Goal: Check status: Check status

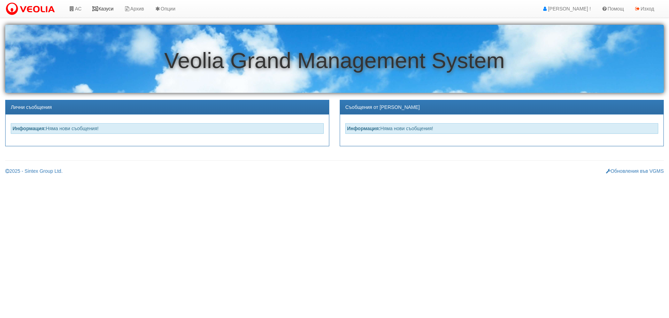
click at [109, 8] on link "Казуси" at bounding box center [103, 8] width 32 height 17
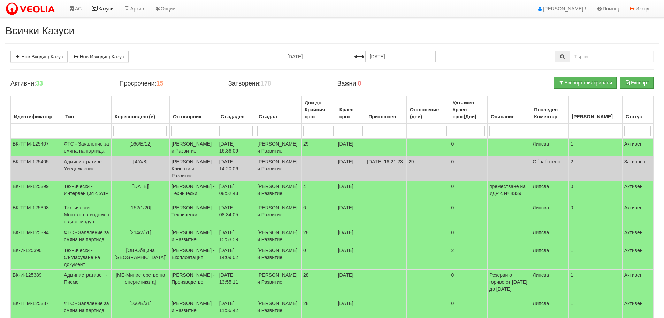
click at [107, 7] on link "Казуси" at bounding box center [103, 8] width 32 height 17
click at [73, 148] on td "ФТС - Заявление за смяна на партида" at bounding box center [86, 147] width 49 height 18
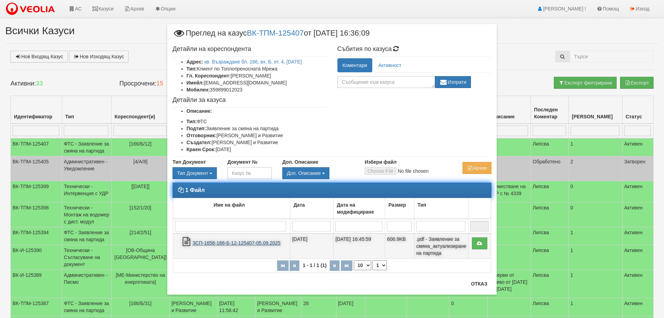
click at [248, 241] on link "ЗСП-1658-166-Б-12-125407-05.09.2025" at bounding box center [236, 243] width 88 height 6
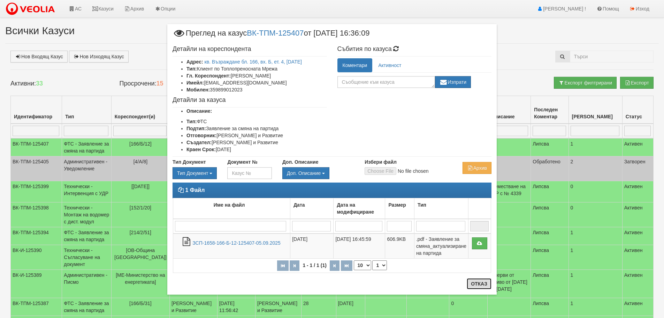
click at [483, 285] on button "Отказ" at bounding box center [479, 283] width 25 height 11
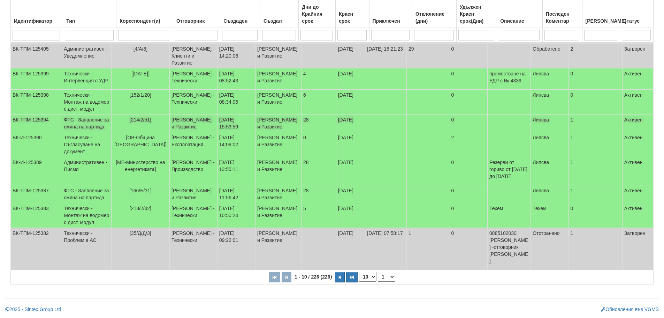
scroll to position [179, 0]
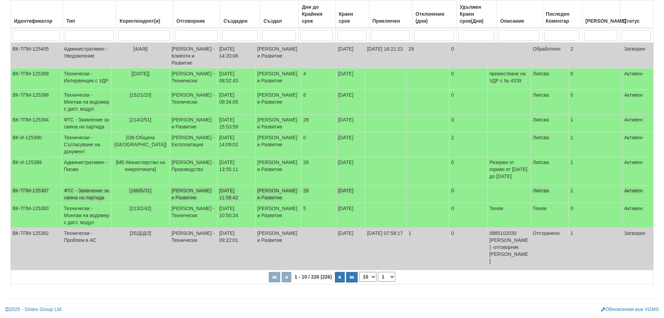
click at [81, 190] on td "ФТС - Заявление за смяна на партида" at bounding box center [86, 194] width 49 height 18
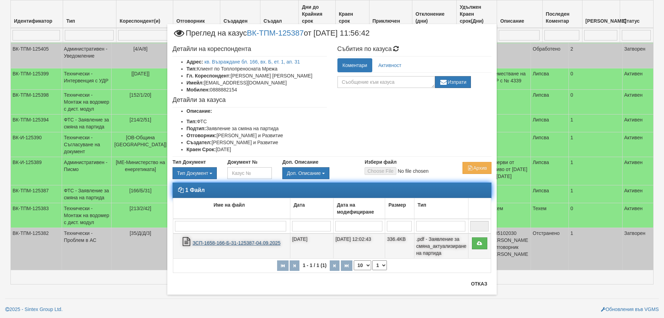
click at [256, 244] on link "ЗСП-1658-166-Б-31-125387-04.09.2025" at bounding box center [236, 243] width 88 height 6
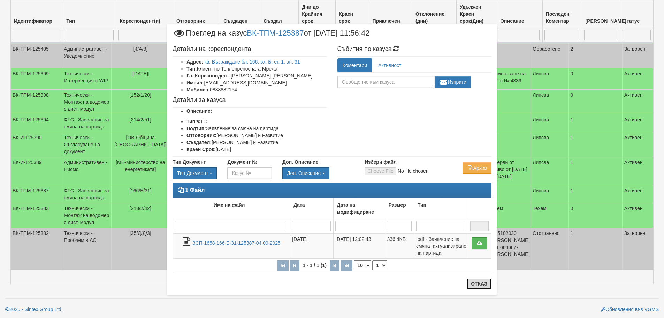
click at [486, 281] on button "Отказ" at bounding box center [479, 283] width 25 height 11
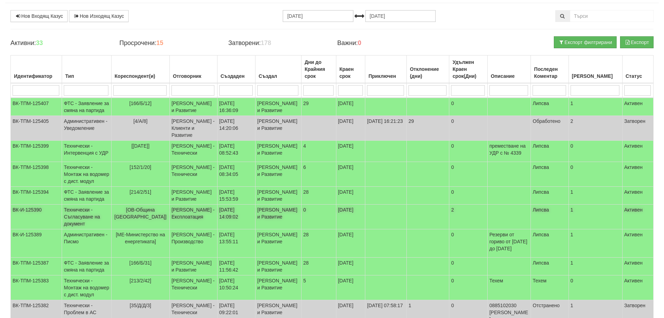
scroll to position [39, 0]
